Goal: Transaction & Acquisition: Download file/media

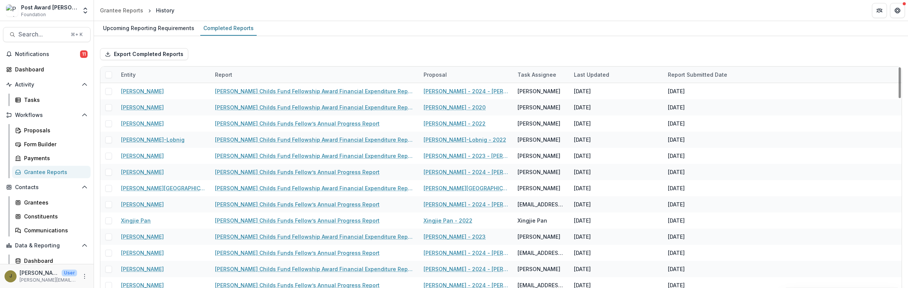
scroll to position [17, 0]
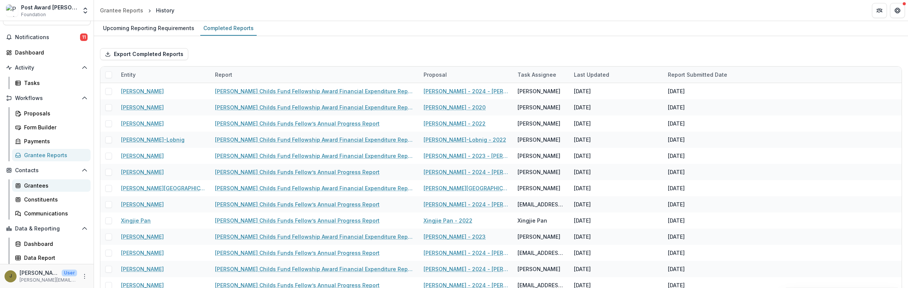
click at [36, 184] on div "Grantees" at bounding box center [54, 185] width 60 height 8
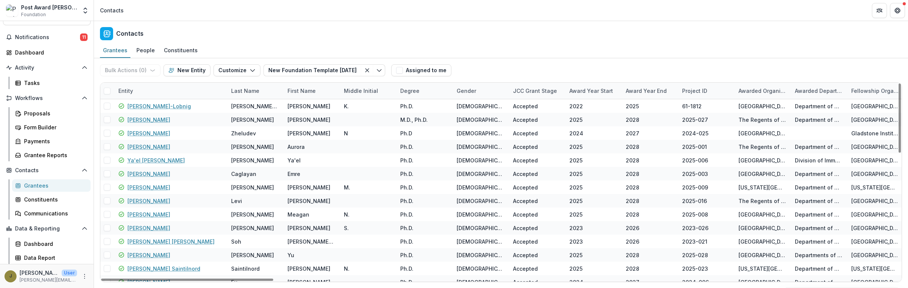
click at [577, 93] on div "Award Year Start" at bounding box center [591, 91] width 53 height 8
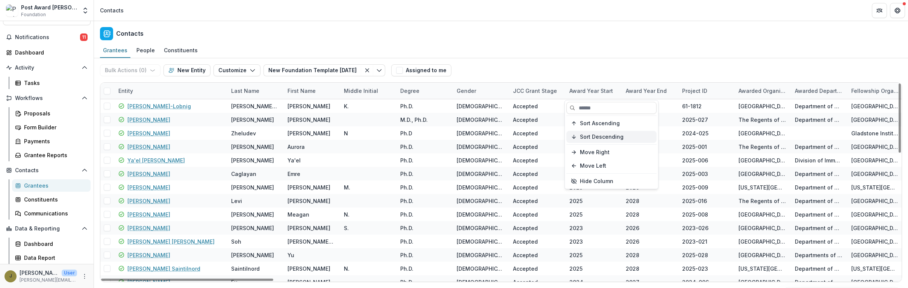
click at [570, 136] on button "Sort Descending" at bounding box center [611, 137] width 90 height 12
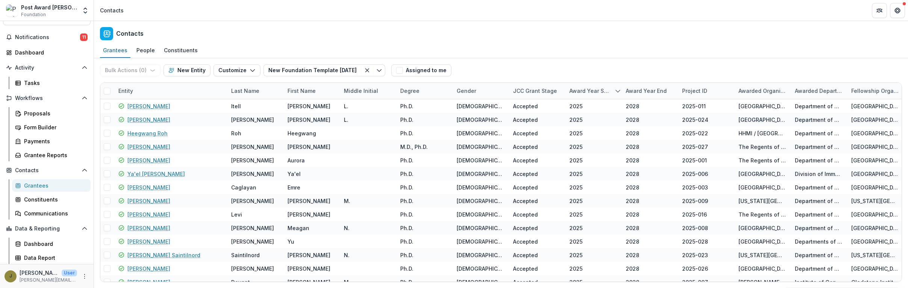
click at [590, 51] on div "Grantees People Constituents" at bounding box center [501, 50] width 814 height 15
click at [27, 252] on link "Data Report" at bounding box center [51, 257] width 79 height 12
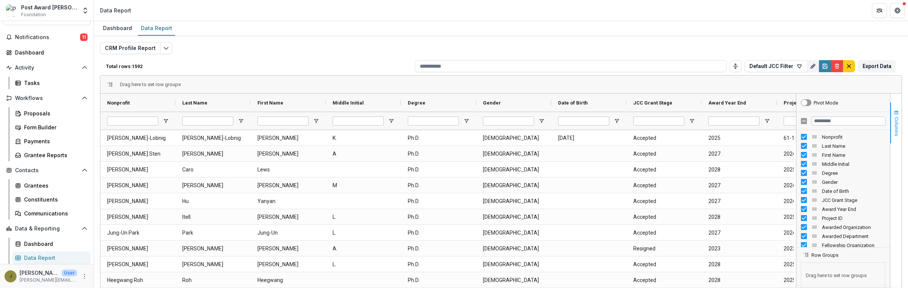
click at [893, 120] on span "Columns" at bounding box center [896, 126] width 6 height 19
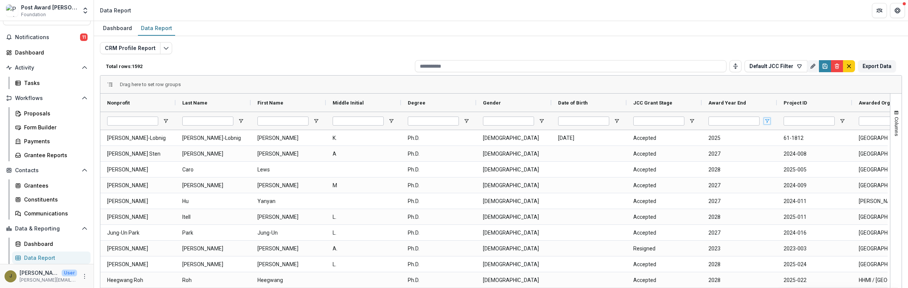
click at [767, 118] on span "Open Filter Menu" at bounding box center [767, 121] width 6 height 6
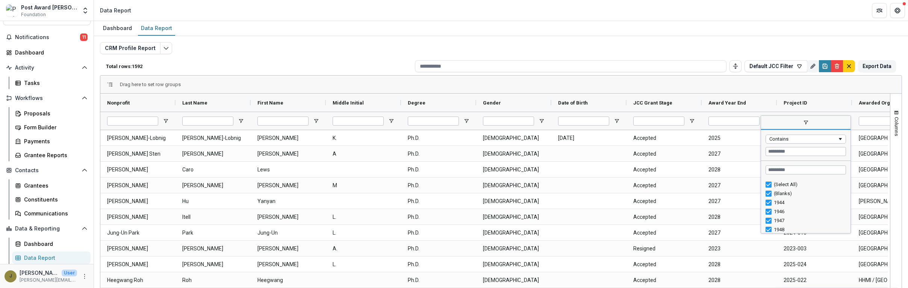
click at [767, 118] on span "filter" at bounding box center [805, 123] width 89 height 14
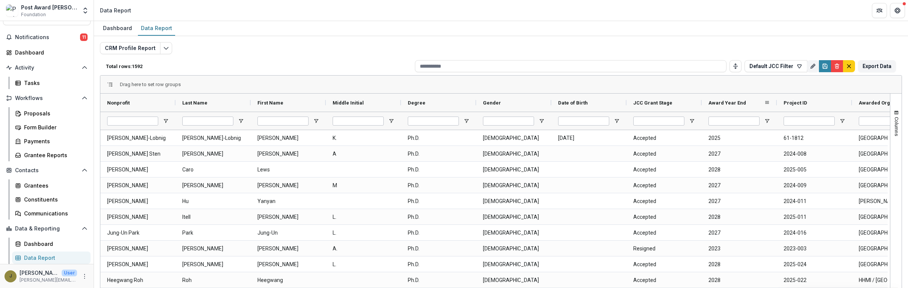
click at [724, 103] on span "Award Year End" at bounding box center [727, 103] width 38 height 6
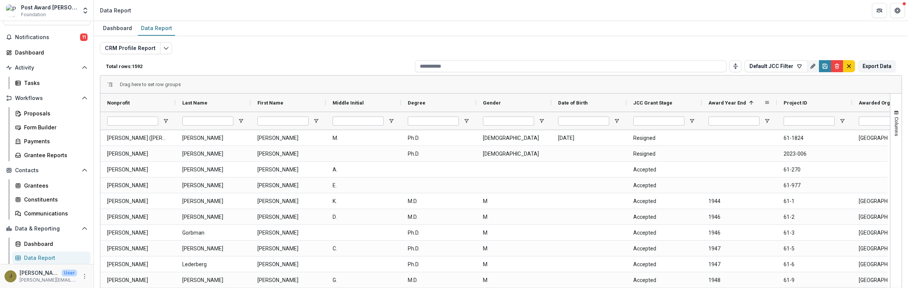
click at [724, 103] on span "Award Year End" at bounding box center [727, 103] width 38 height 6
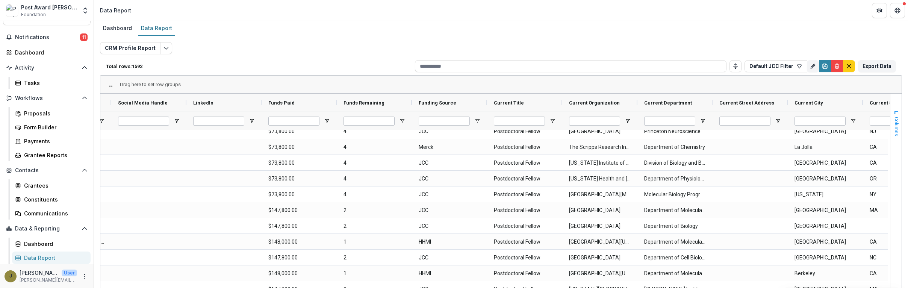
click at [893, 120] on span "Columns" at bounding box center [896, 126] width 6 height 19
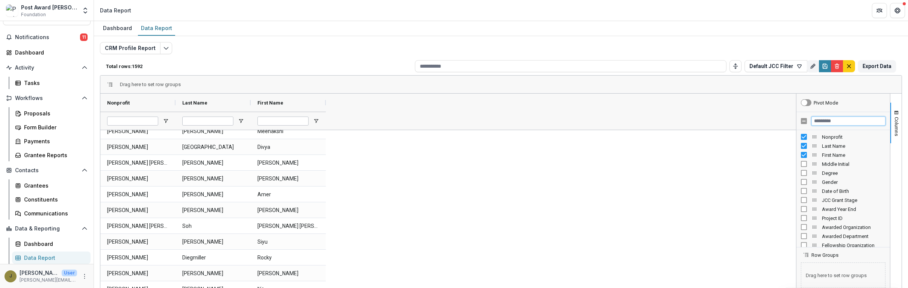
click at [833, 120] on input "Filter Columns Input" at bounding box center [848, 120] width 74 height 9
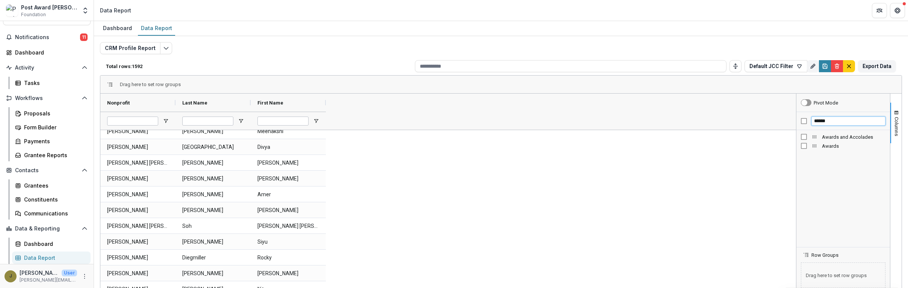
type input "******"
click at [382, 102] on span "Awards and Accolades" at bounding box center [359, 103] width 55 height 6
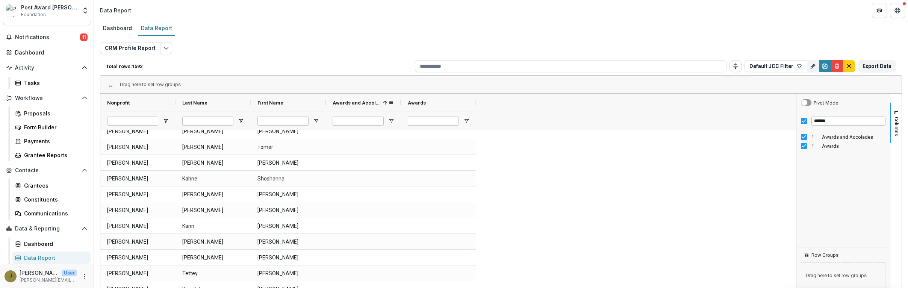
click at [376, 102] on span "Awards and Accolades" at bounding box center [355, 103] width 47 height 6
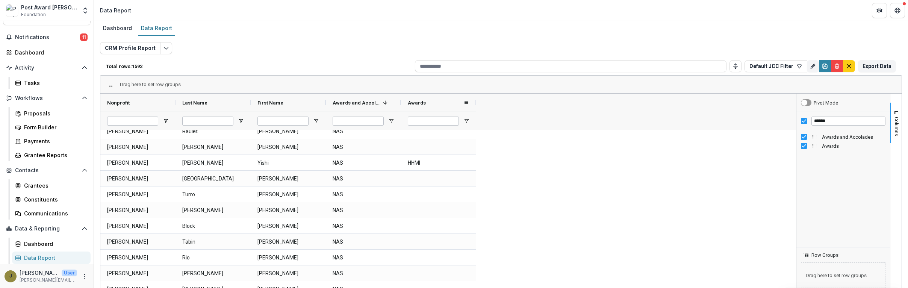
click at [422, 106] on div "Awards" at bounding box center [436, 102] width 56 height 14
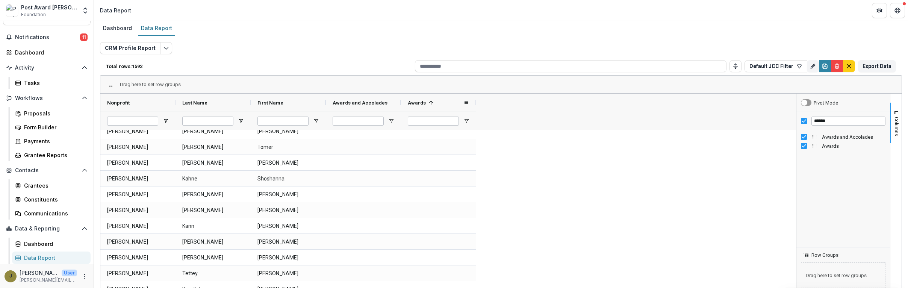
click at [422, 106] on div "Awards 1" at bounding box center [436, 102] width 56 height 14
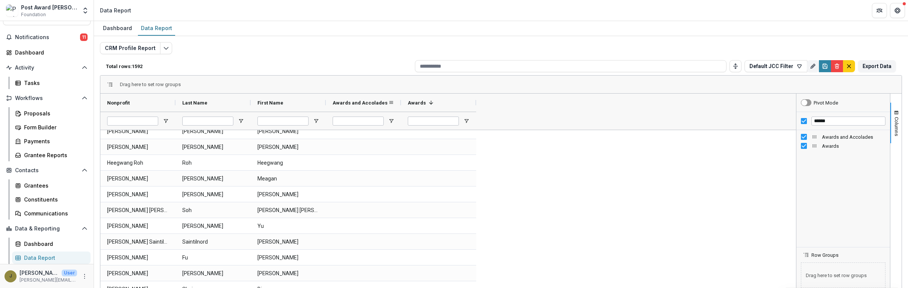
click at [370, 94] on div "Awards and Accolades" at bounding box center [363, 103] width 62 height 18
click at [365, 100] on span "Awards and Accolades" at bounding box center [359, 103] width 55 height 6
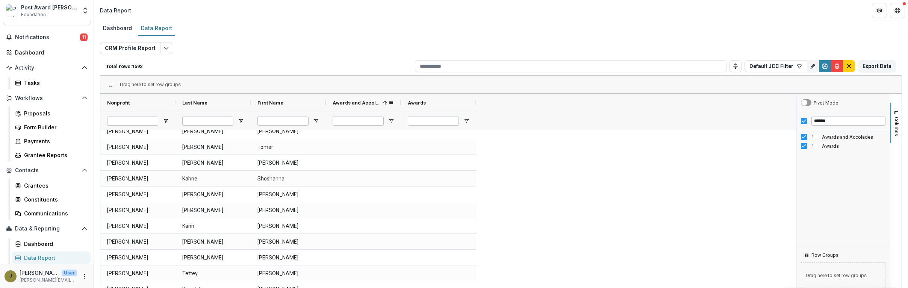
click at [362, 104] on span "Awards and Accolades" at bounding box center [355, 103] width 47 height 6
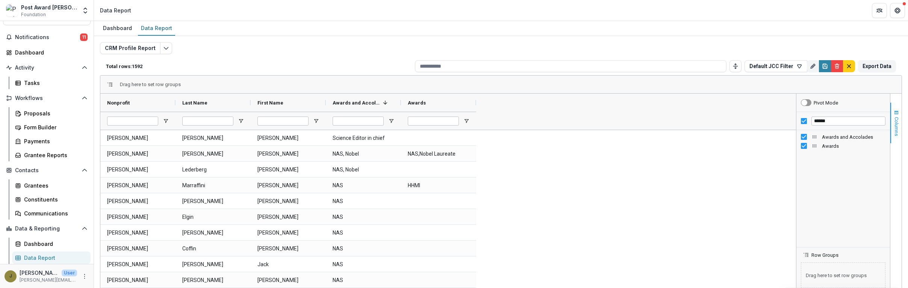
click at [893, 125] on span "Columns" at bounding box center [896, 126] width 6 height 19
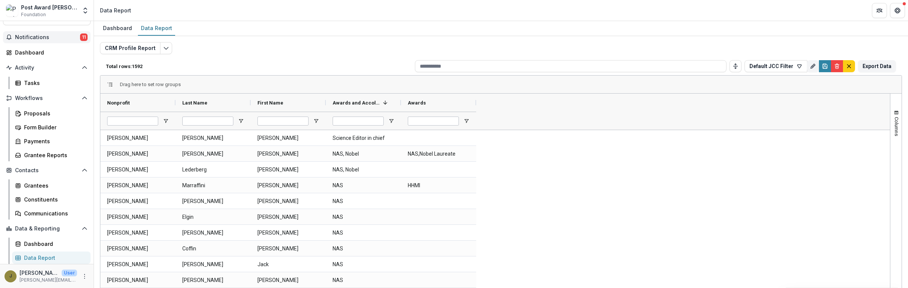
click at [27, 34] on span "Notifications" at bounding box center [47, 37] width 65 height 6
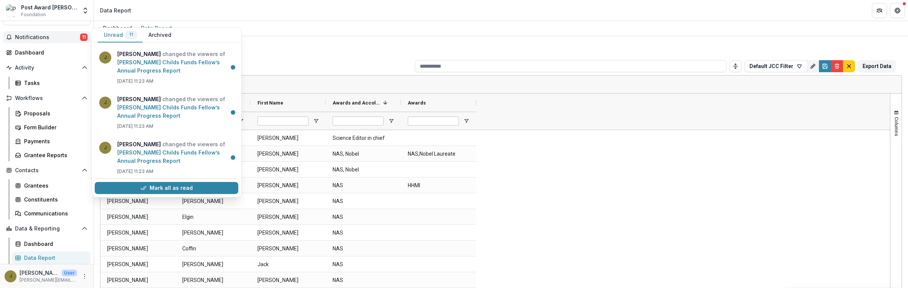
click at [27, 35] on span "Notifications" at bounding box center [47, 37] width 65 height 6
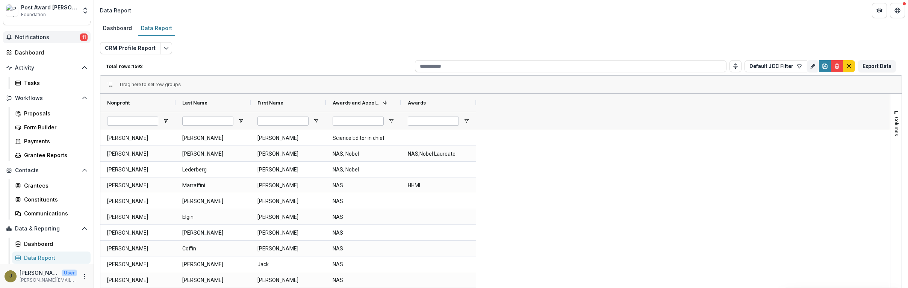
click at [34, 35] on span "Notifications" at bounding box center [47, 37] width 65 height 6
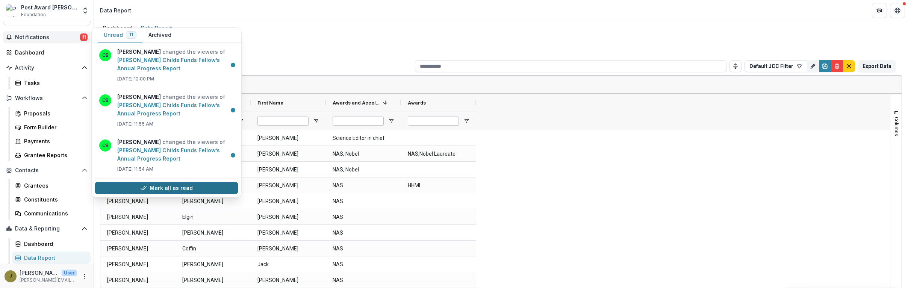
click at [155, 187] on button "Mark all as read" at bounding box center [166, 188] width 143 height 12
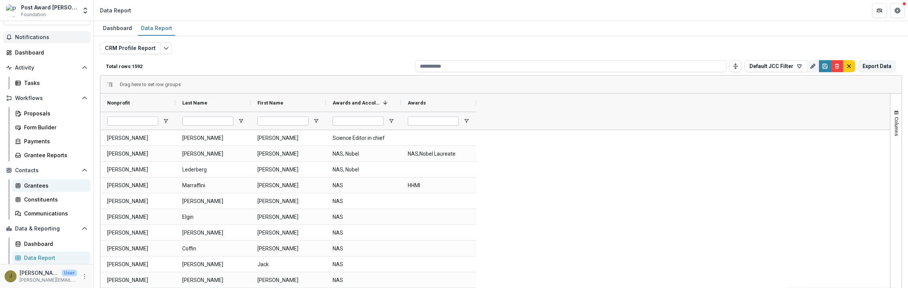
click at [36, 186] on div "Grantees" at bounding box center [54, 185] width 60 height 8
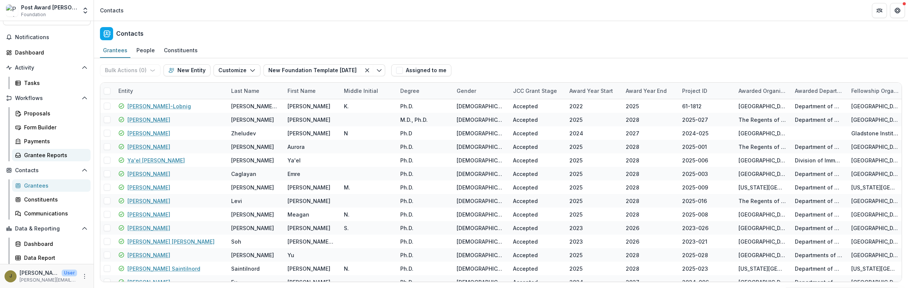
click at [47, 155] on div "Grantee Reports" at bounding box center [54, 155] width 60 height 8
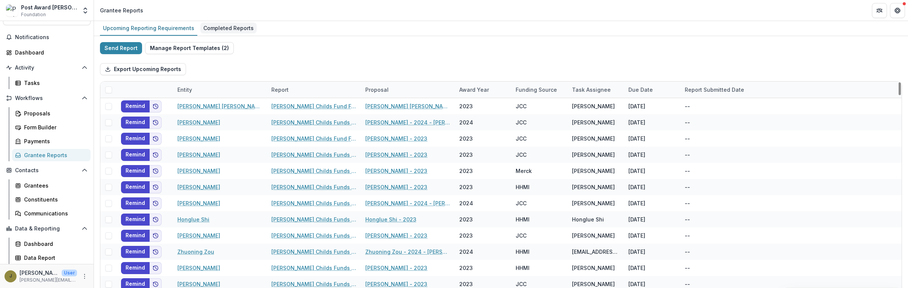
click at [234, 29] on div "Completed Reports" at bounding box center [228, 28] width 56 height 11
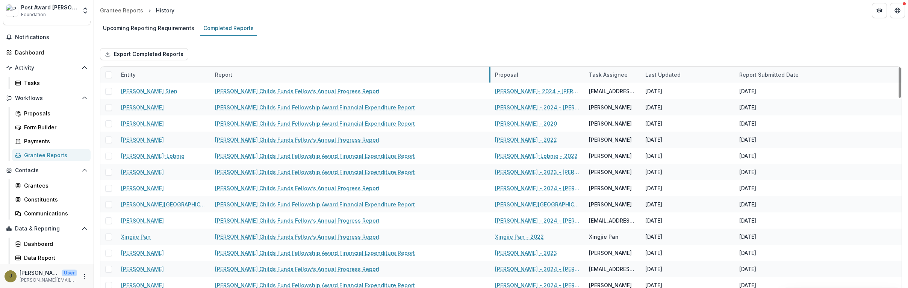
drag, startPoint x: 304, startPoint y: 77, endPoint x: 490, endPoint y: 77, distance: 185.9
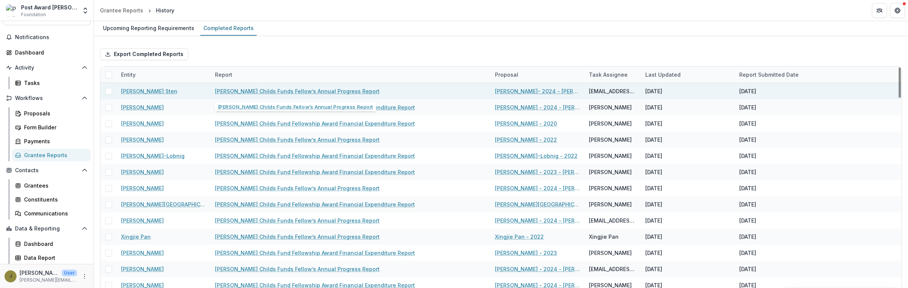
click at [284, 91] on link "[PERSON_NAME] Childs Funds Fellow’s Annual Progress Report" at bounding box center [297, 91] width 165 height 8
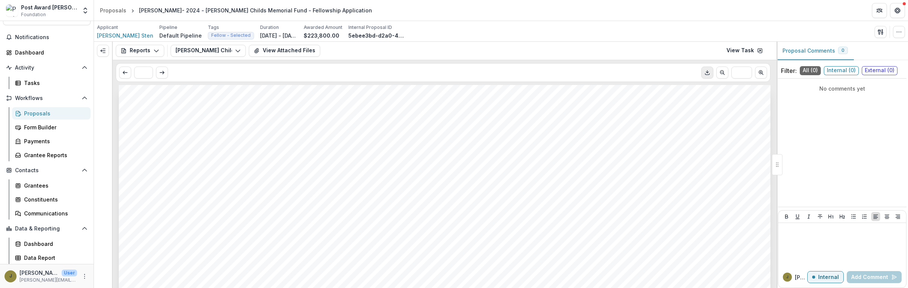
click at [705, 72] on icon "Download PDF" at bounding box center [707, 72] width 6 height 6
click at [35, 156] on div "Grantee Reports" at bounding box center [54, 155] width 60 height 8
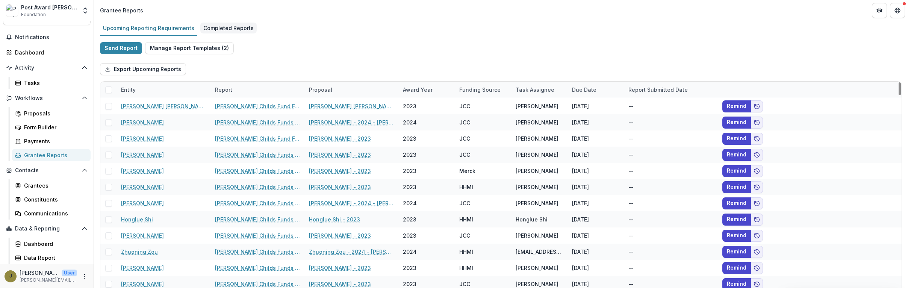
click at [222, 31] on div "Completed Reports" at bounding box center [228, 28] width 56 height 11
